Goal: Task Accomplishment & Management: Complete application form

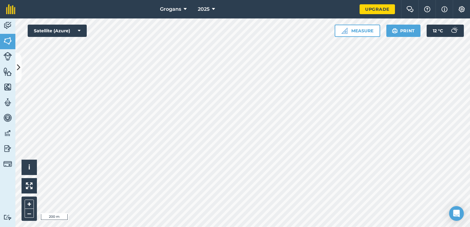
click at [359, 34] on button "Measure" at bounding box center [356, 31] width 45 height 12
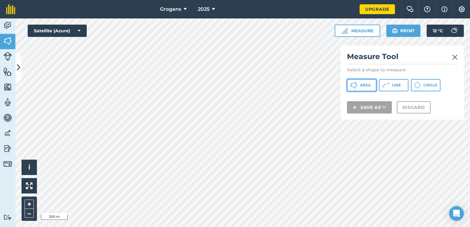
click at [354, 83] on icon at bounding box center [354, 82] width 4 height 1
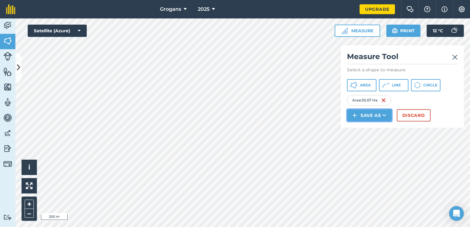
click at [373, 114] on button "Save as" at bounding box center [369, 115] width 45 height 12
click at [373, 131] on link "Field" at bounding box center [369, 129] width 43 height 14
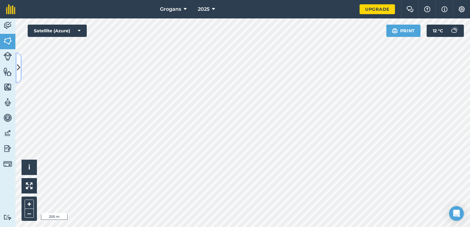
click at [17, 66] on icon at bounding box center [18, 67] width 3 height 11
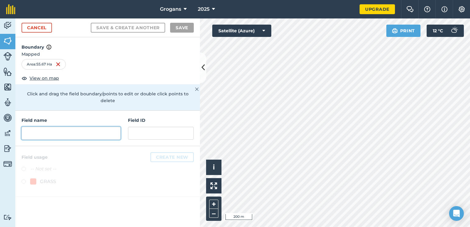
click at [42, 128] on input "text" at bounding box center [71, 133] width 99 height 13
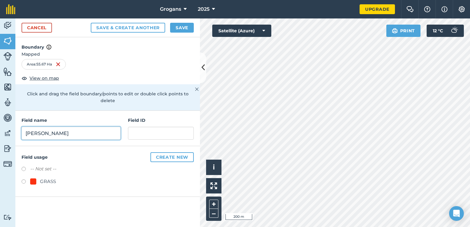
type input "[PERSON_NAME]"
click at [185, 27] on button "Save" at bounding box center [182, 28] width 24 height 10
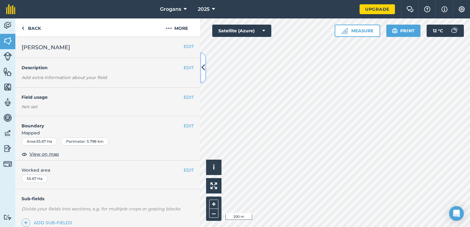
click at [203, 69] on icon at bounding box center [202, 67] width 3 height 11
